Goal: Task Accomplishment & Management: Use online tool/utility

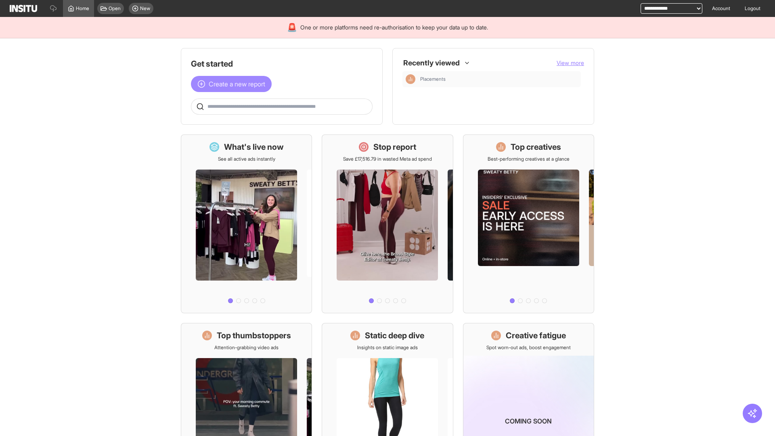
click at [233, 84] on span "Create a new report" at bounding box center [237, 84] width 56 height 10
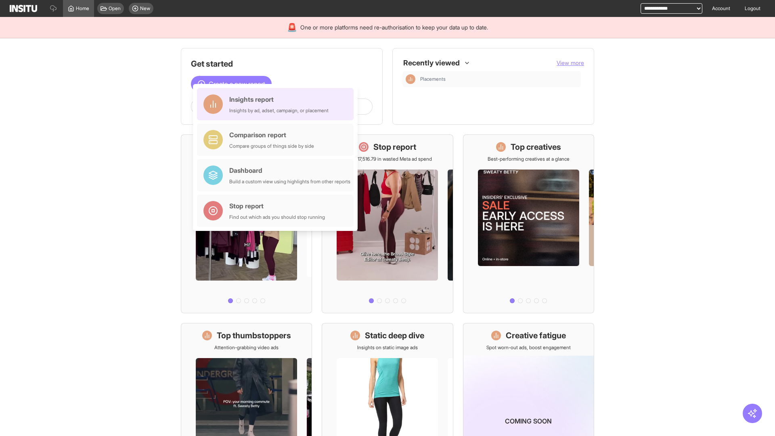
click at [277, 104] on div "Insights report Insights by ad, adset, campaign, or placement" at bounding box center [278, 103] width 99 height 19
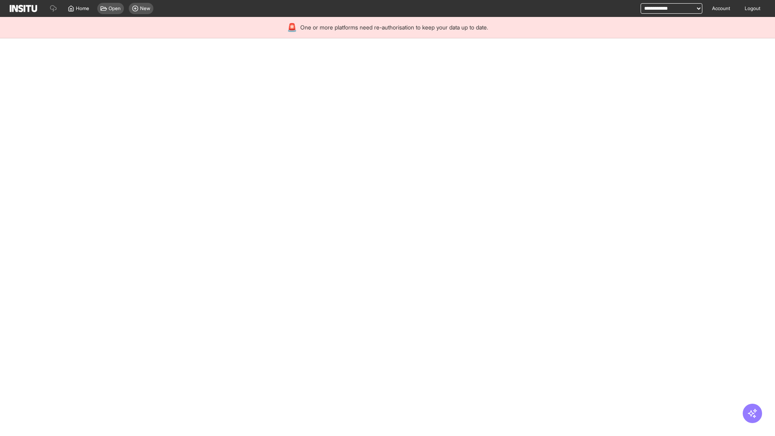
select select "**"
